Goal: Find specific page/section

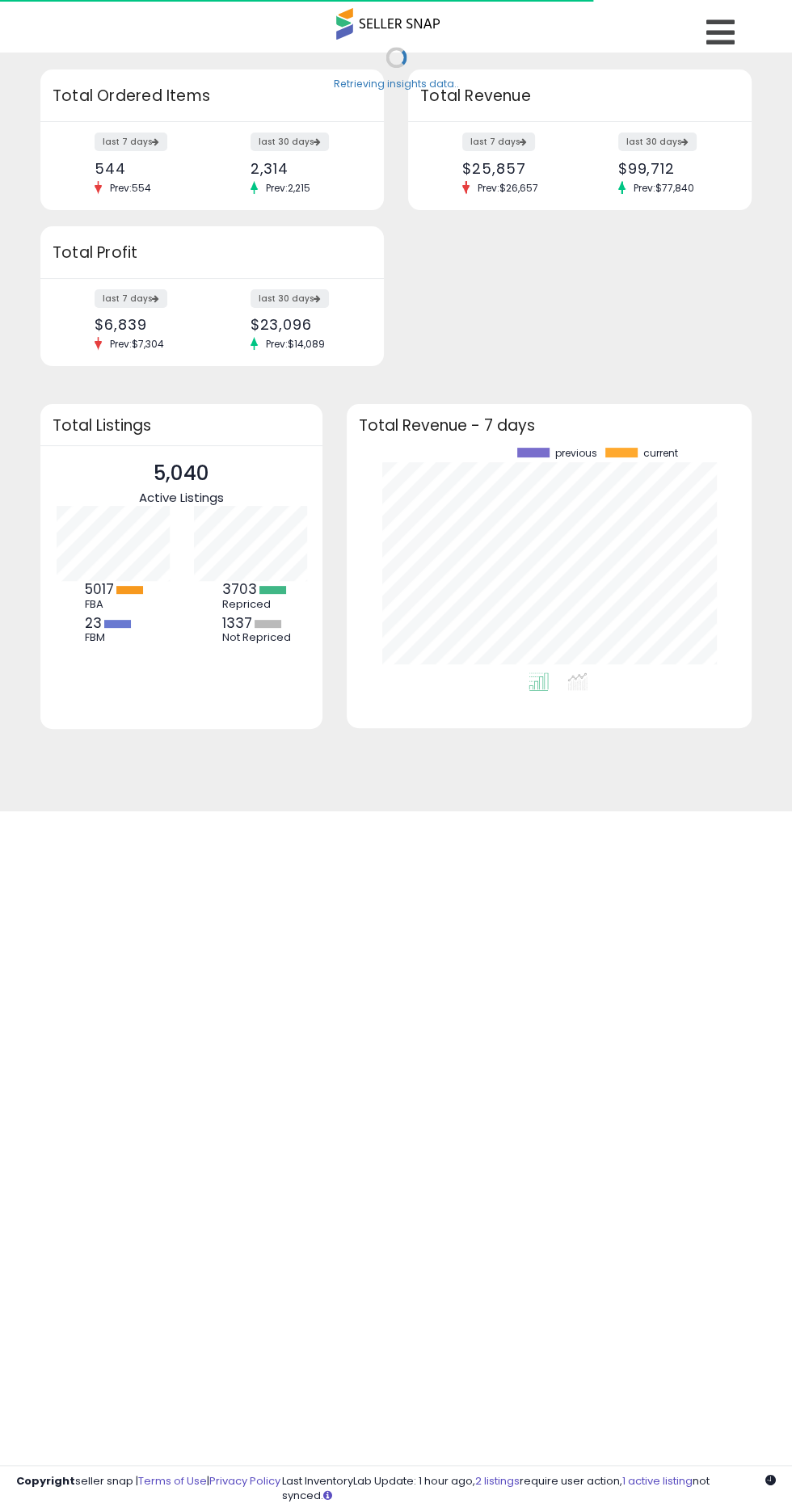
scroll to position [225, 372]
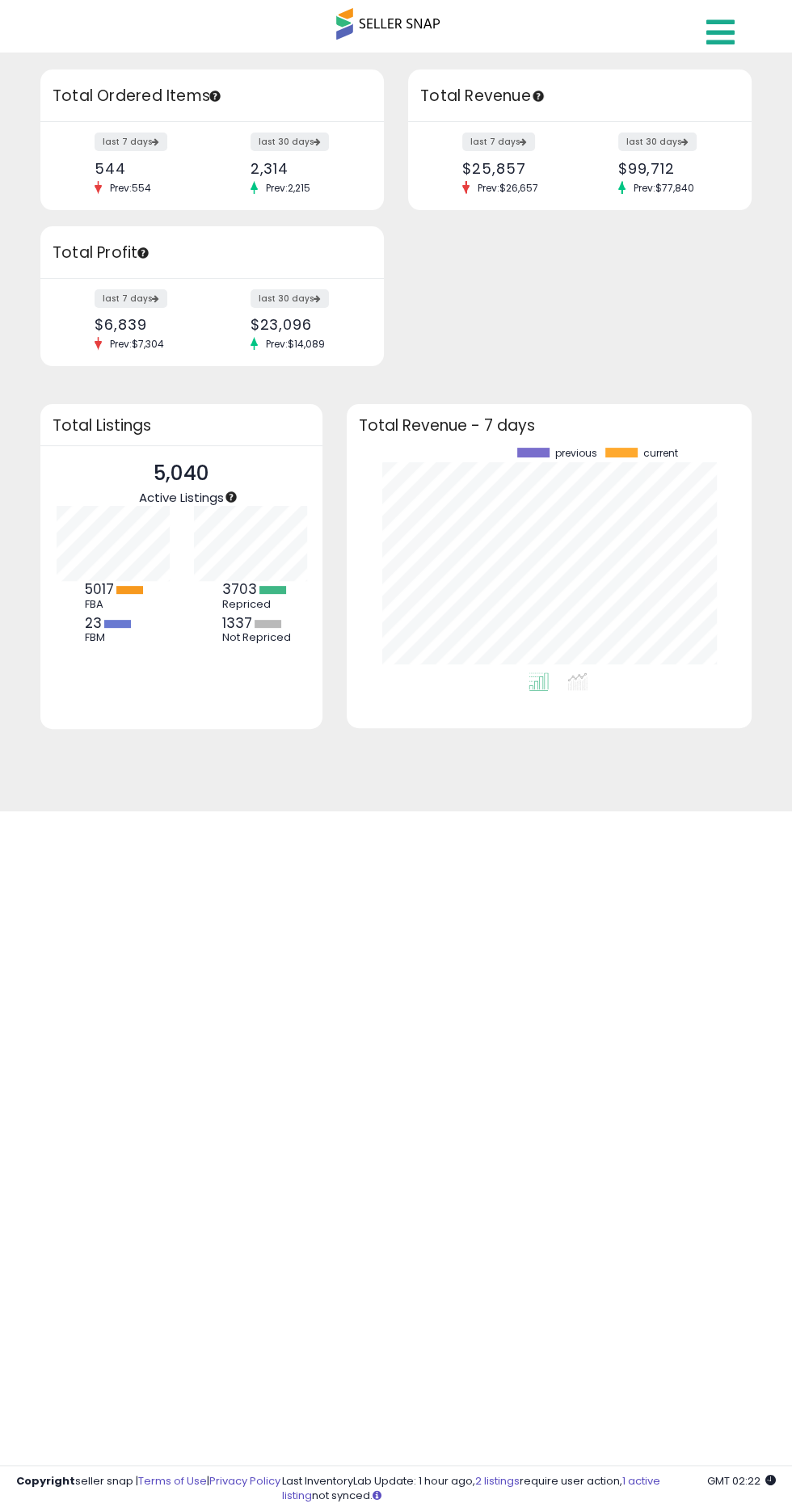
click at [727, 47] on icon at bounding box center [721, 32] width 28 height 32
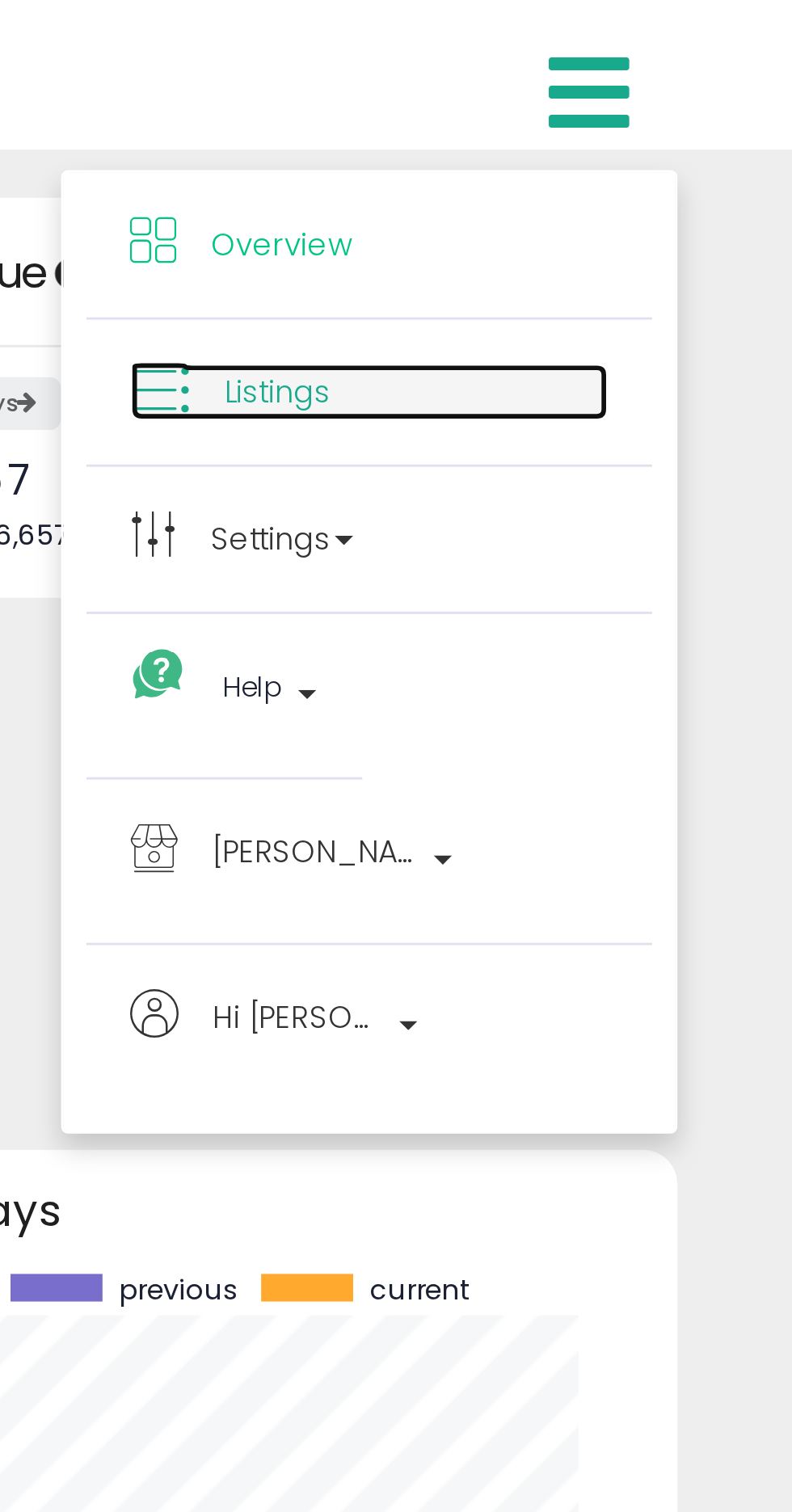
click at [609, 143] on span "Listings" at bounding box center [611, 138] width 37 height 15
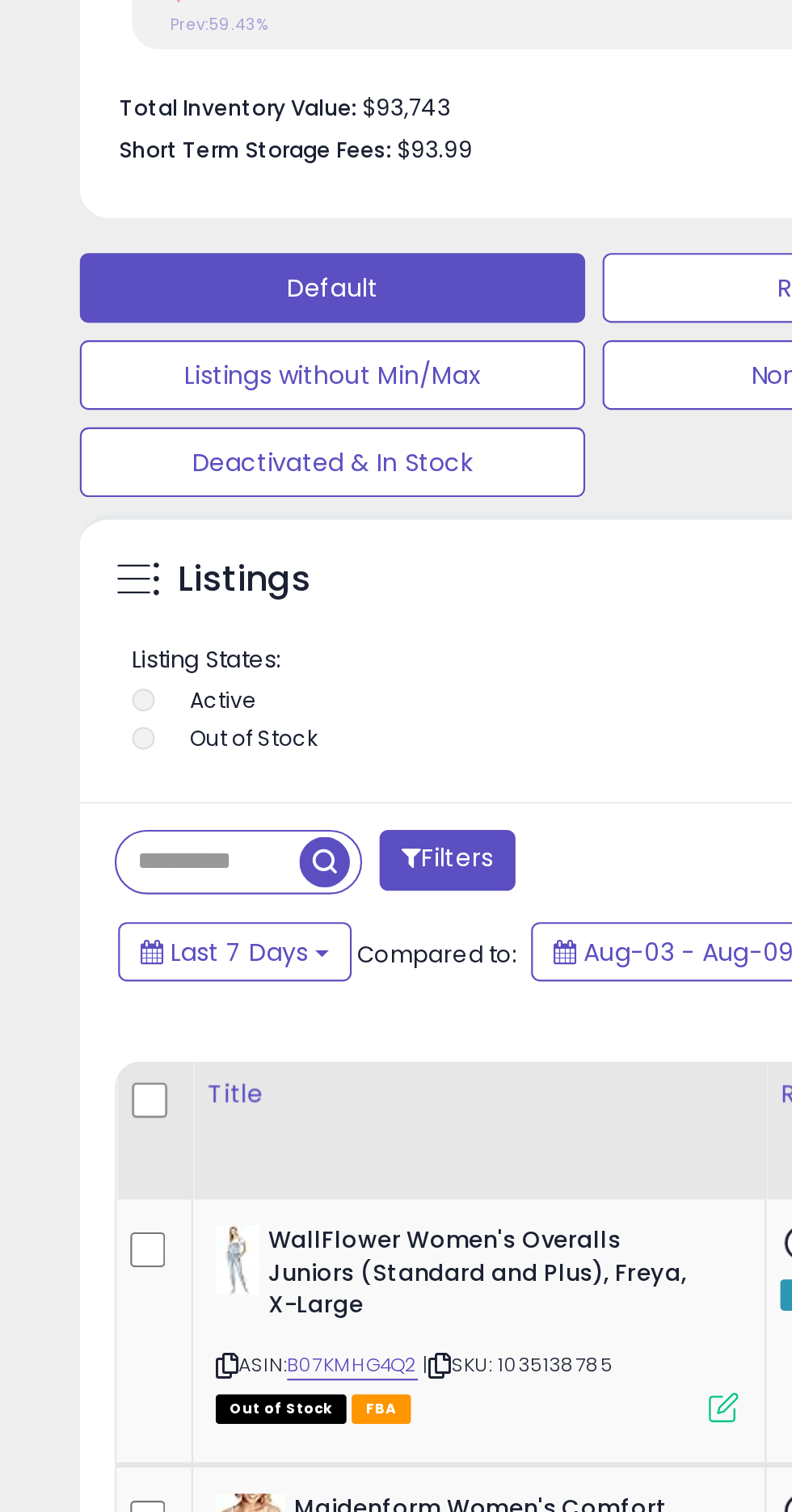
click at [99, 837] on input "text" at bounding box center [99, 842] width 85 height 28
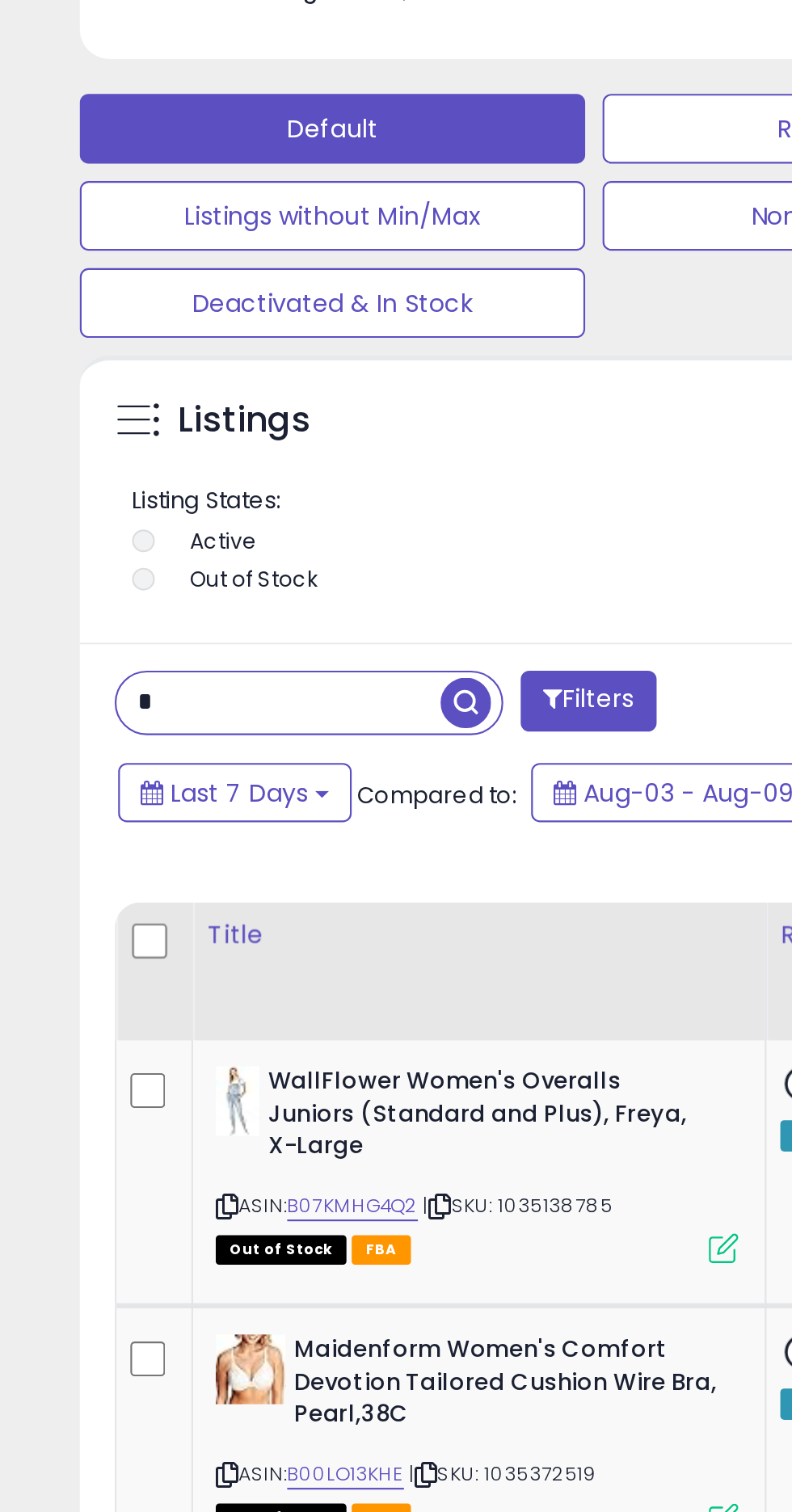
scroll to position [315, 704]
type input "*********"
click at [0, 0] on div "Retrieving listings data.." at bounding box center [0, 0] width 0 height 0
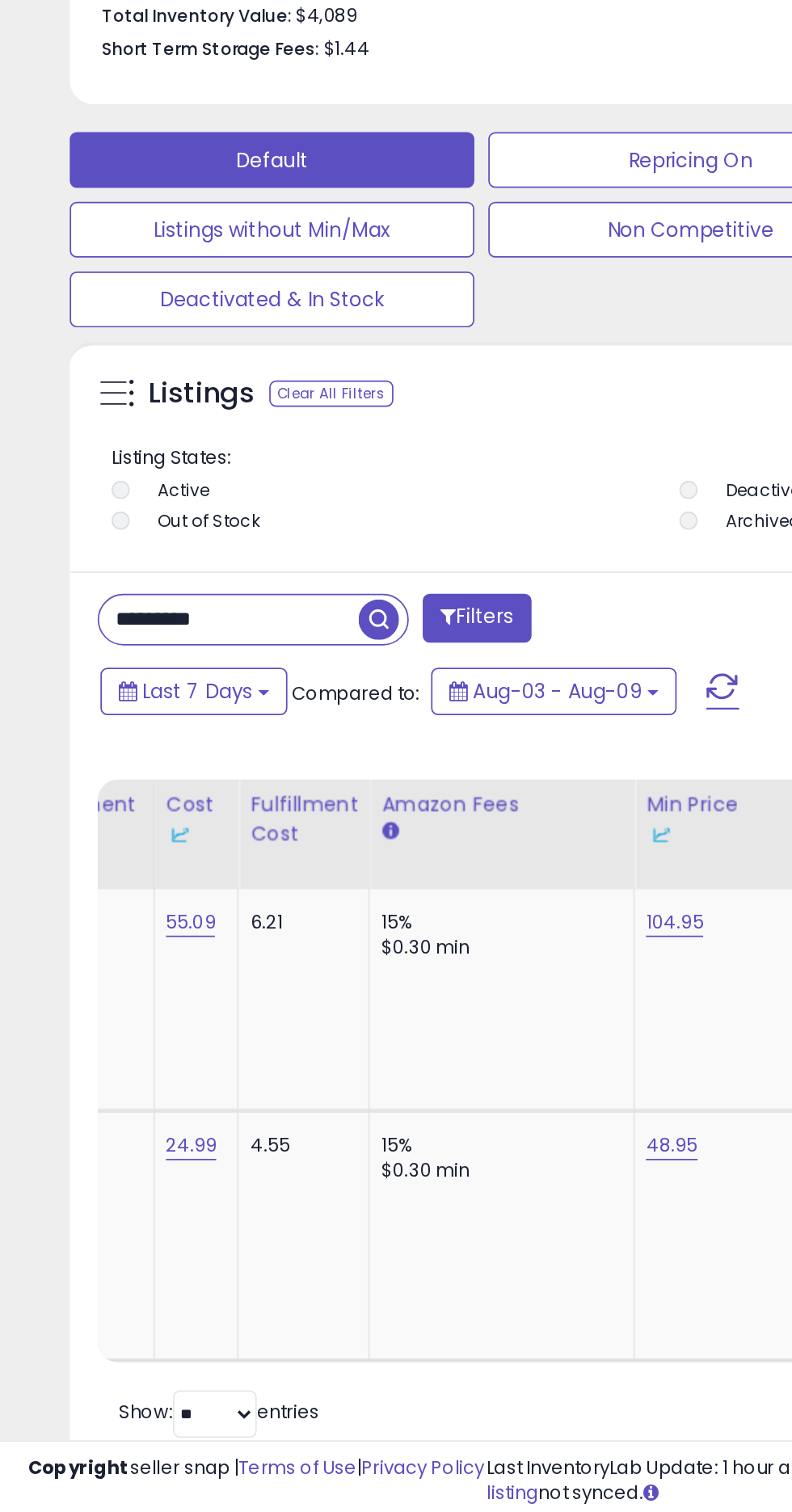
scroll to position [367, 0]
